Goal: Find specific page/section: Find specific page/section

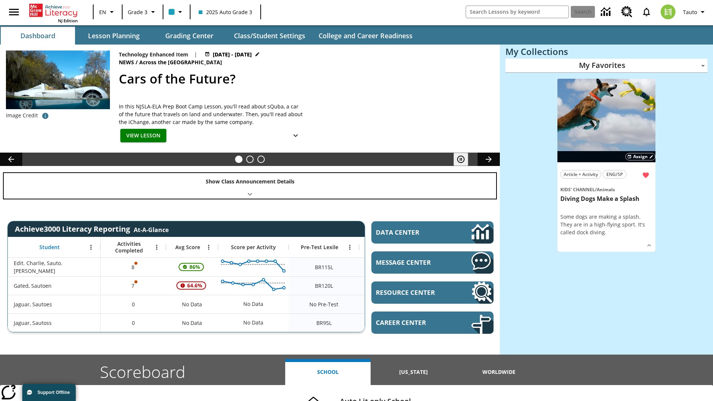
click at [250, 186] on div "Show Class Announcement Details" at bounding box center [250, 186] width 492 height 26
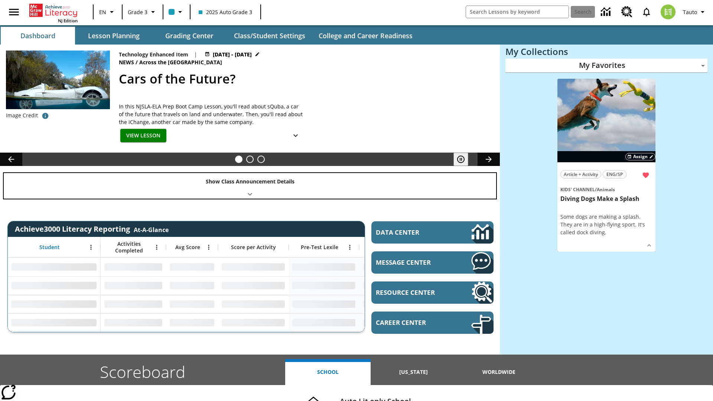
click at [250, 186] on div "Show Class Announcement Details" at bounding box center [250, 186] width 492 height 26
